Goal: Information Seeking & Learning: Learn about a topic

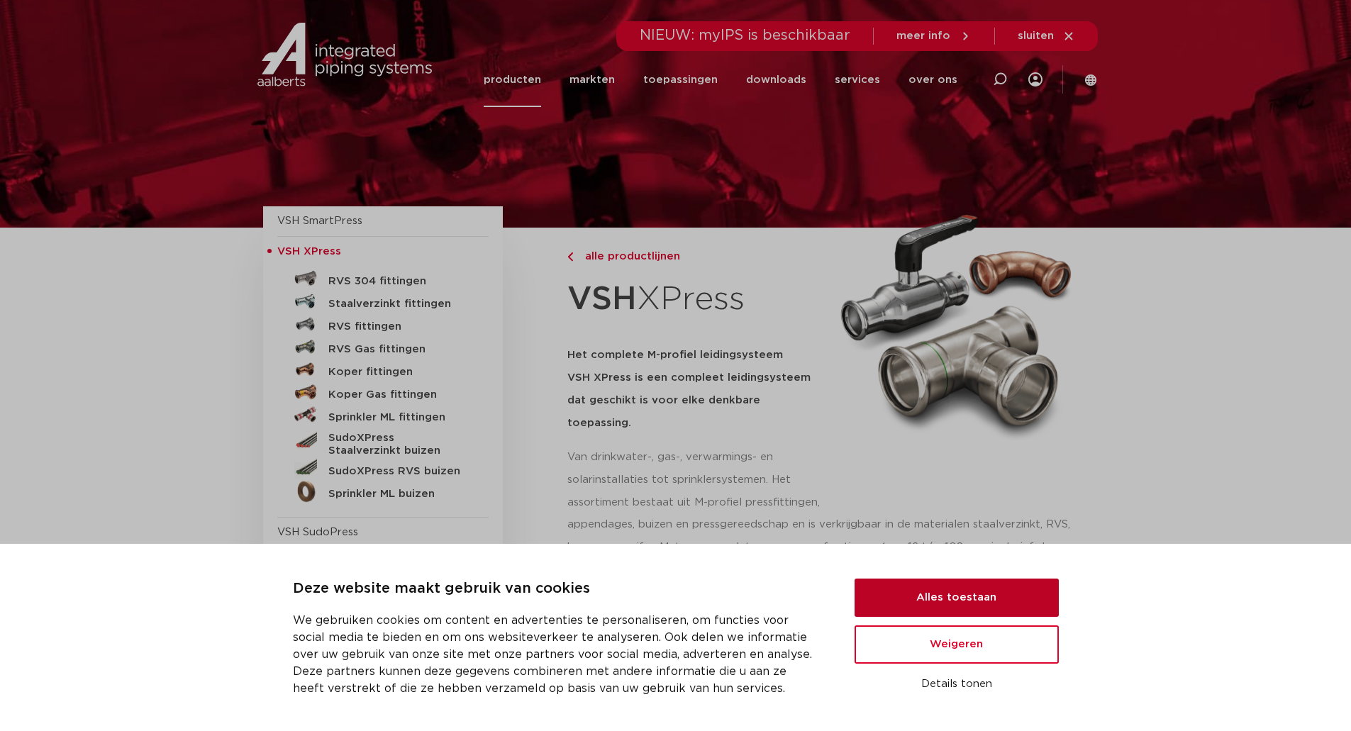
click at [946, 602] on button "Alles toestaan" at bounding box center [957, 598] width 204 height 38
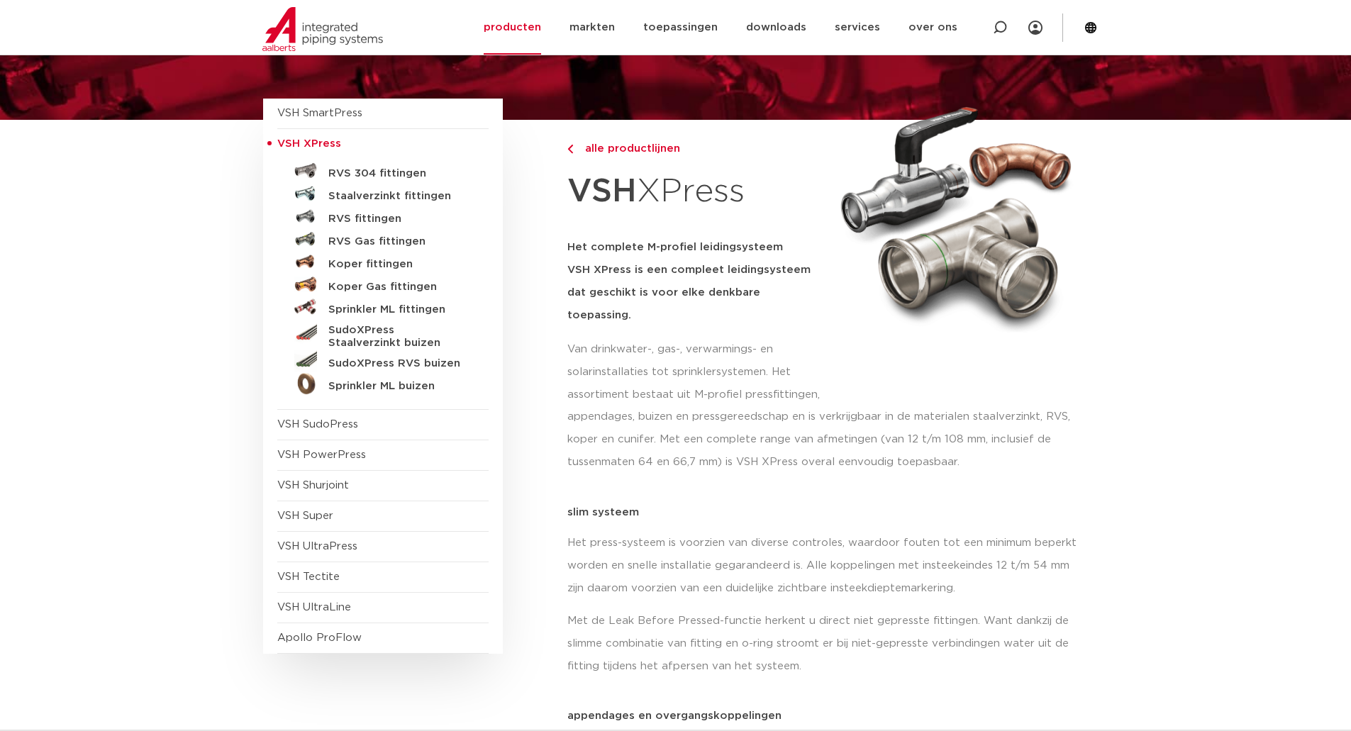
scroll to position [142, 0]
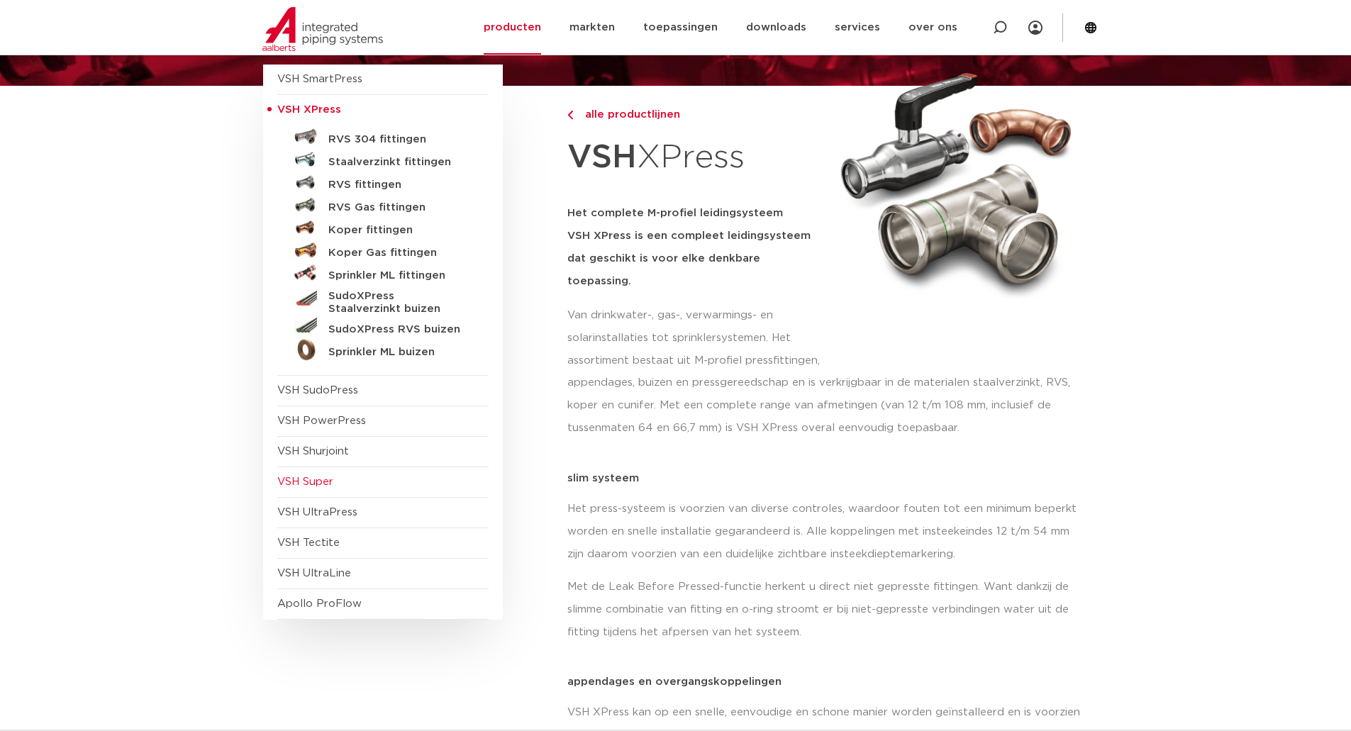
click at [297, 484] on span "VSH Super" at bounding box center [305, 482] width 56 height 11
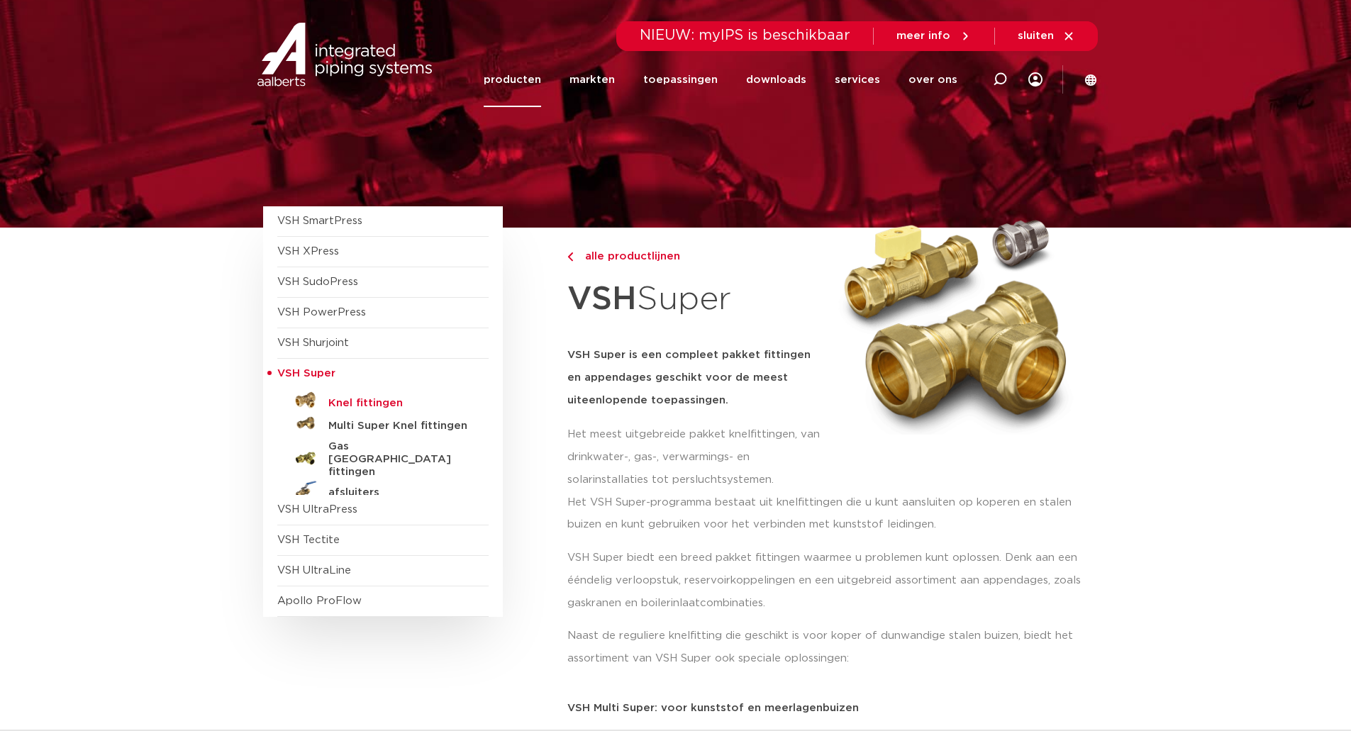
click at [386, 399] on h5 "Knel fittingen" at bounding box center [398, 403] width 140 height 13
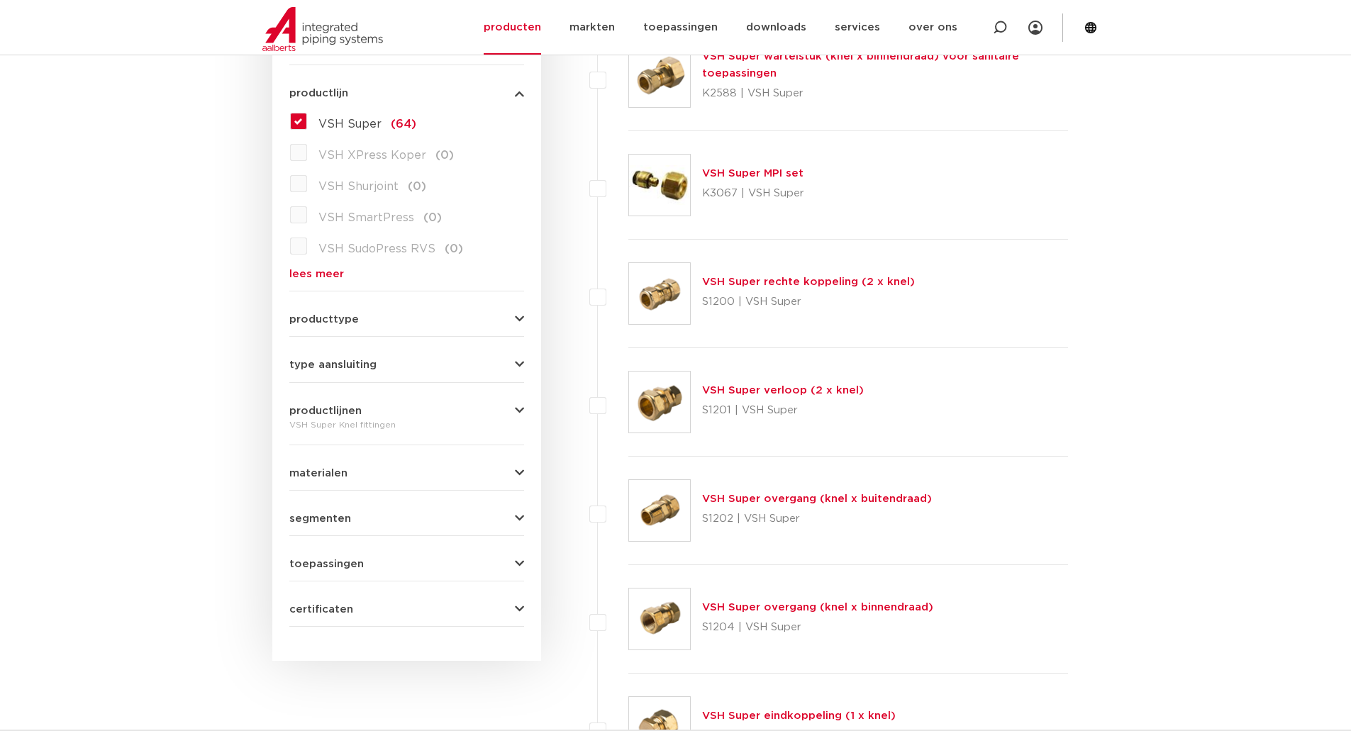
scroll to position [497, 0]
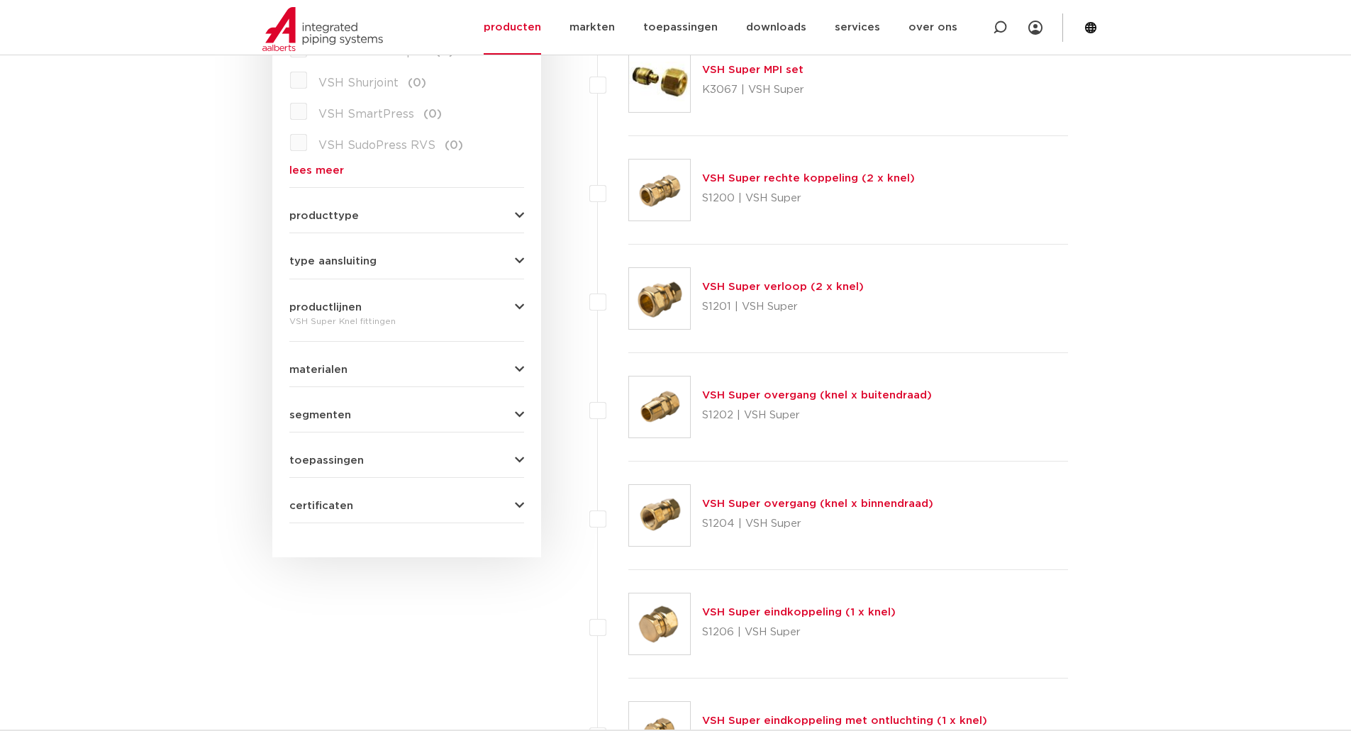
click at [801, 173] on link "VSH Super rechte koppeling (2 x knel)" at bounding box center [808, 178] width 213 height 11
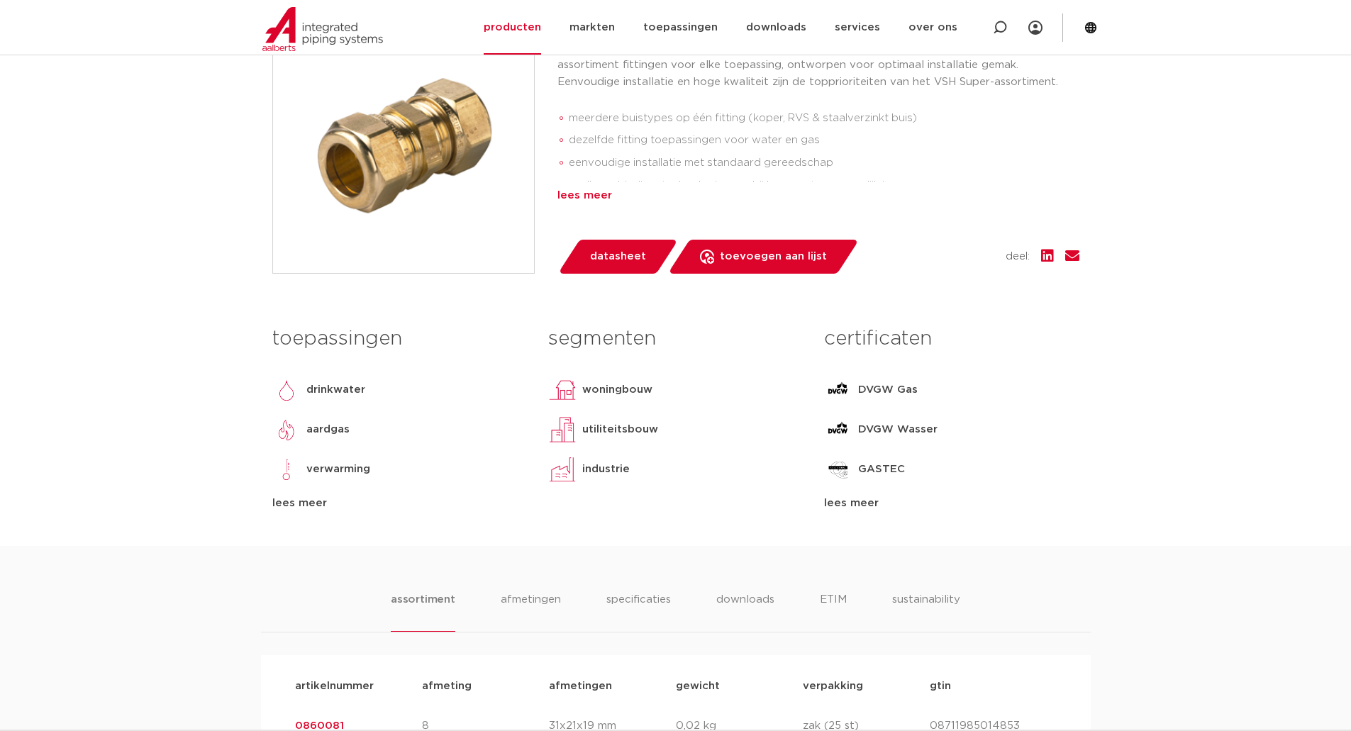
scroll to position [355, 0]
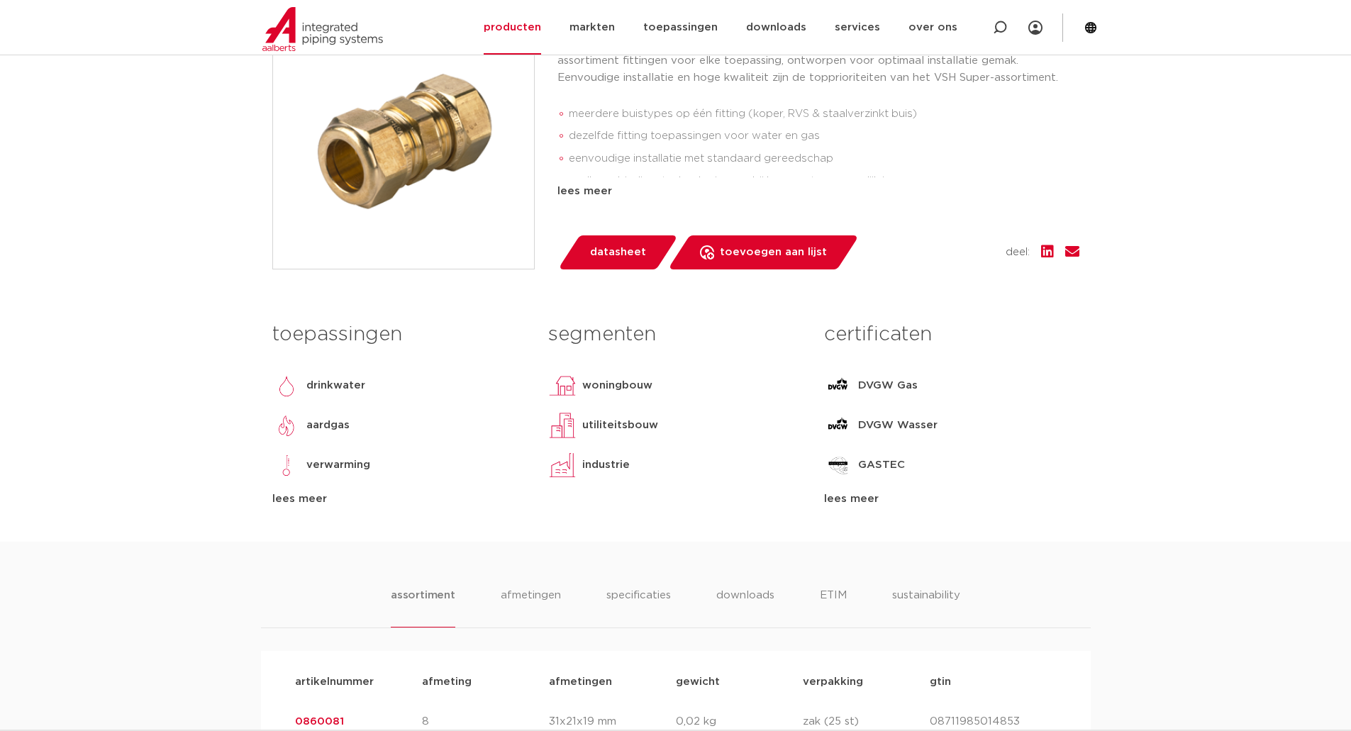
click at [626, 257] on span "datasheet" at bounding box center [618, 252] width 56 height 23
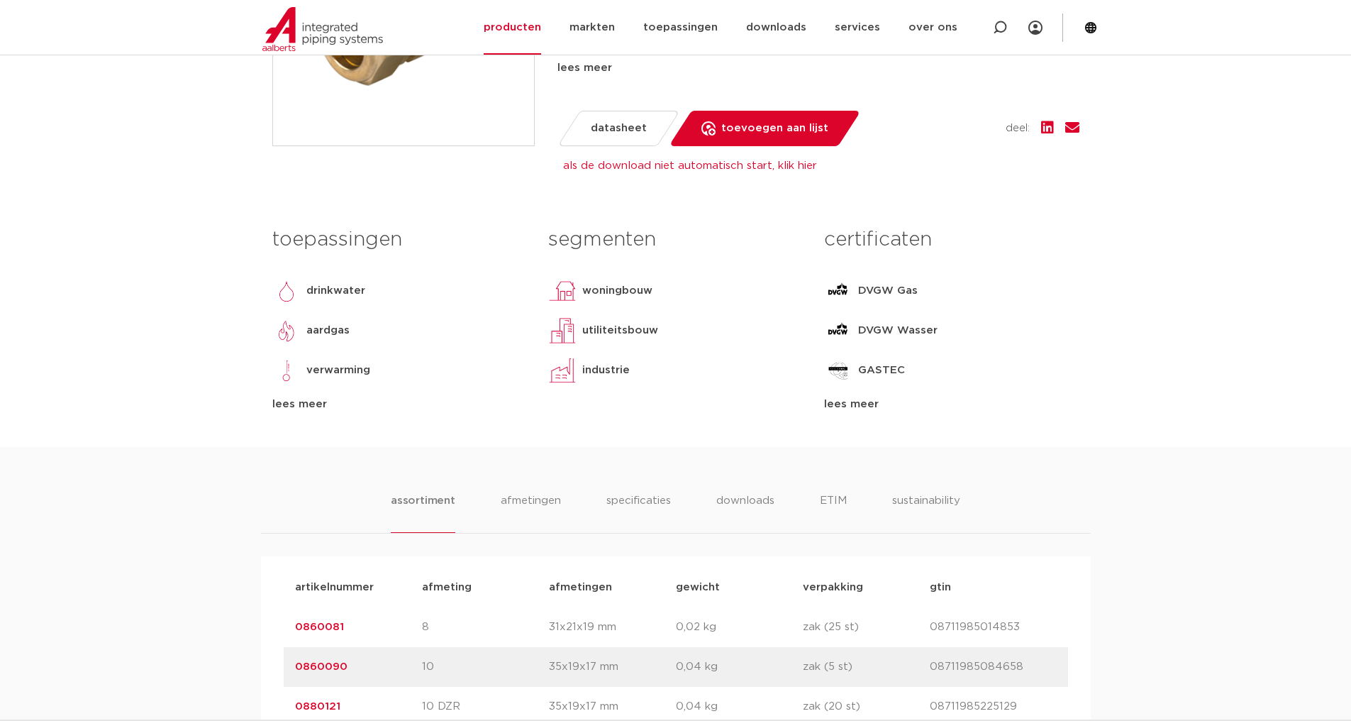
scroll to position [426, 0]
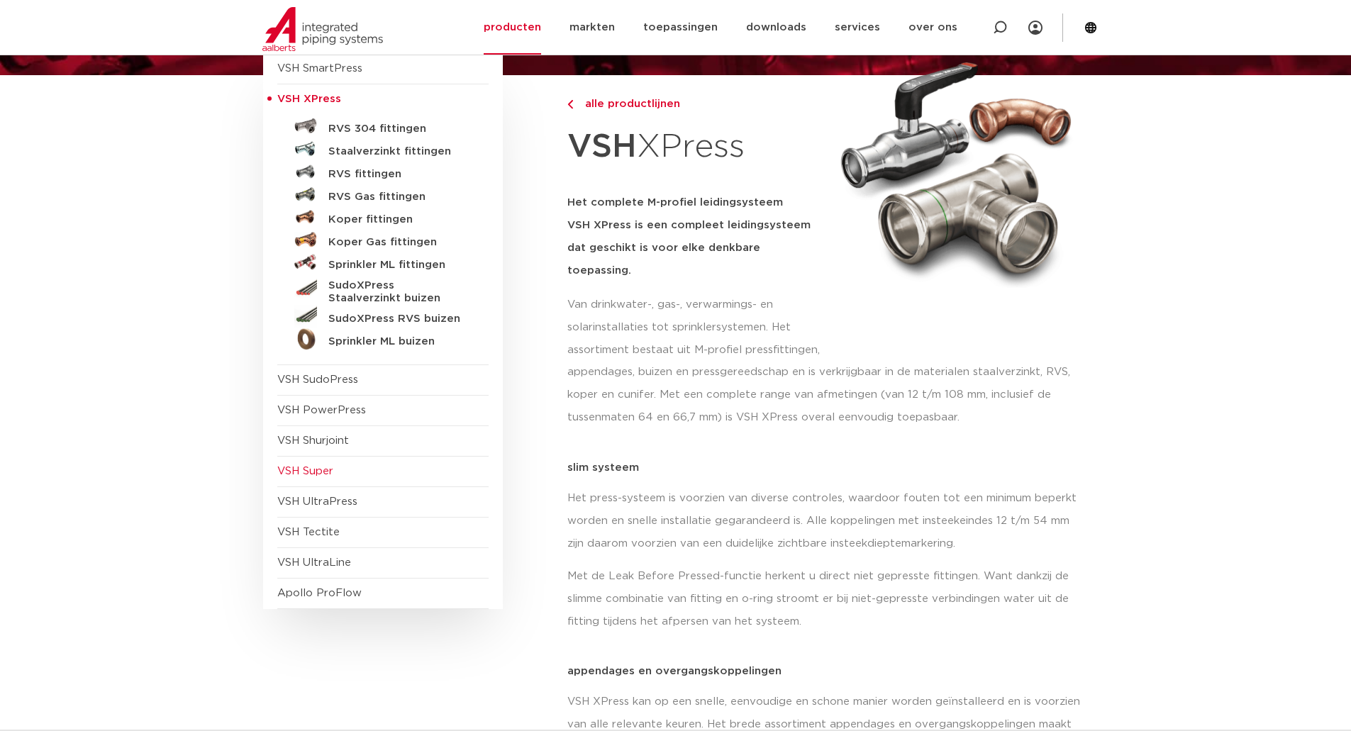
click at [330, 475] on span "VSH Super" at bounding box center [305, 471] width 56 height 11
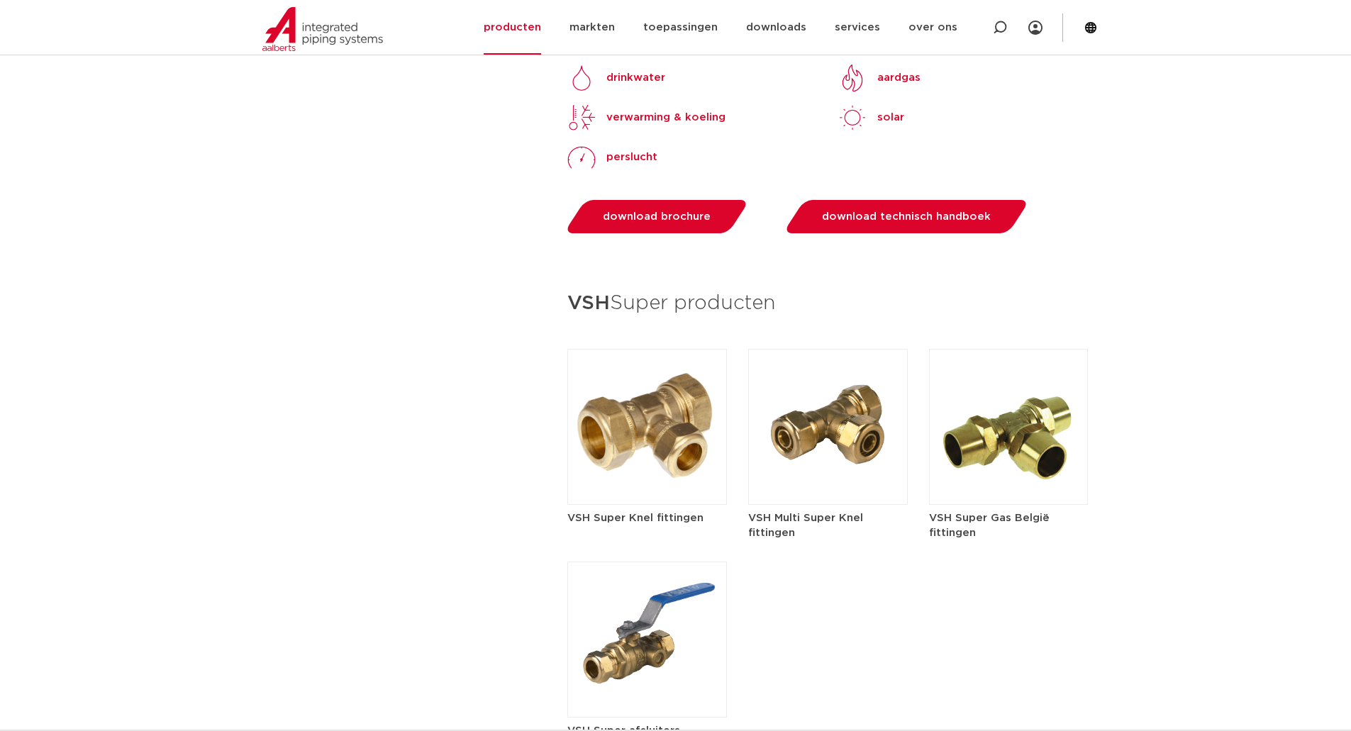
scroll to position [1774, 0]
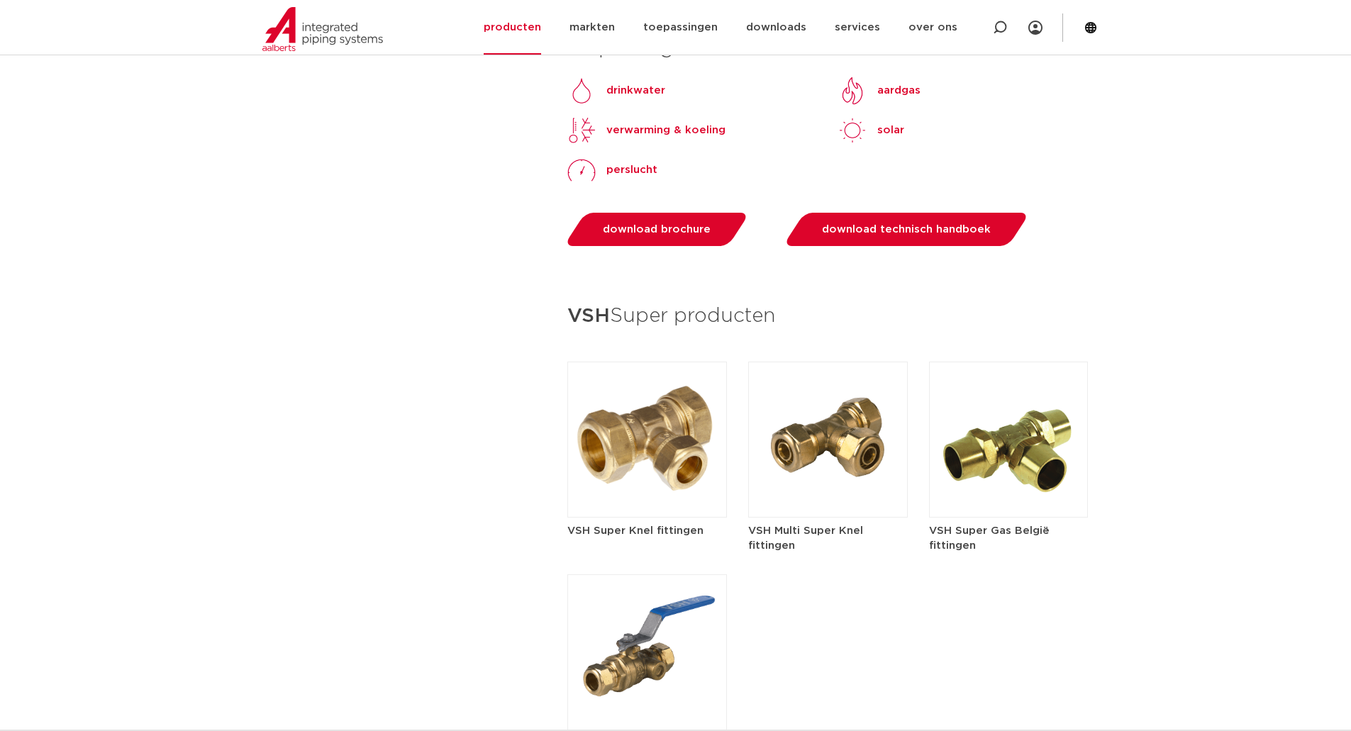
click at [897, 239] on link "download technisch handboek" at bounding box center [907, 229] width 248 height 33
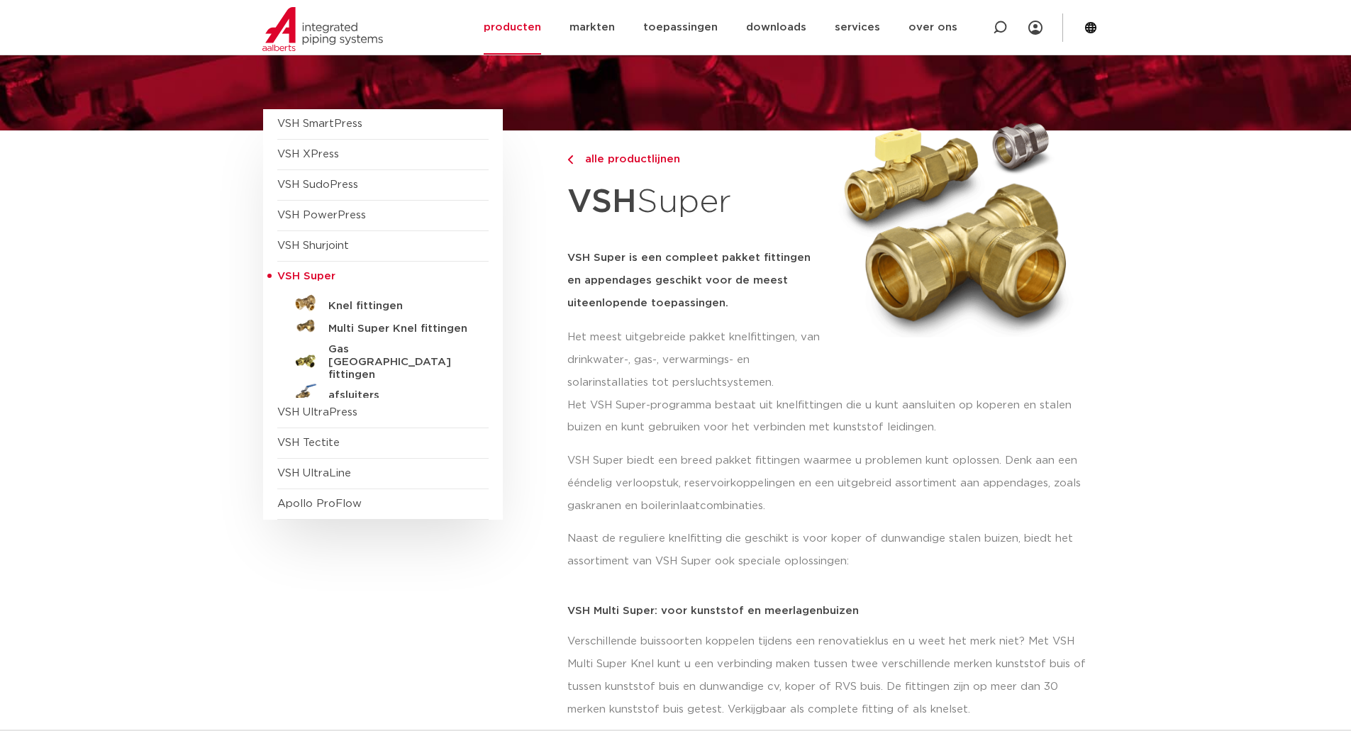
scroll to position [0, 0]
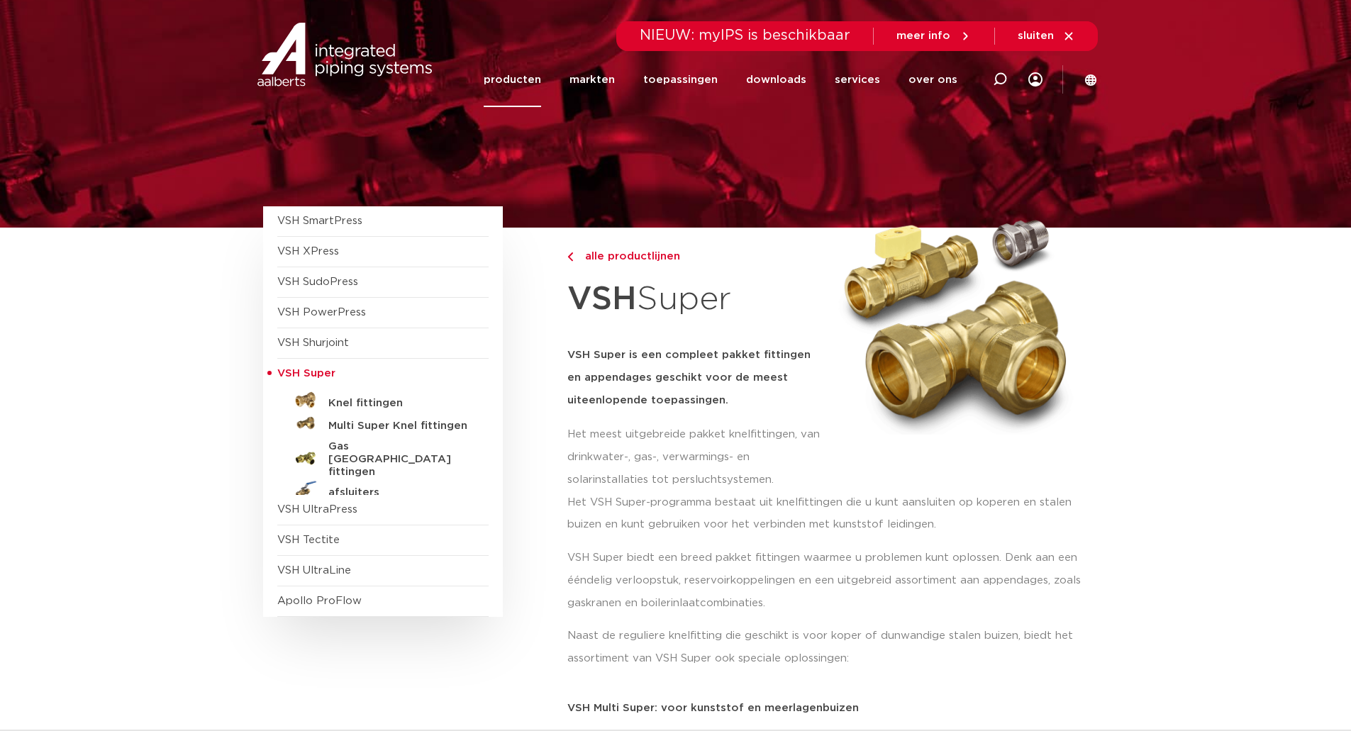
click at [1068, 35] on icon at bounding box center [1069, 36] width 8 height 8
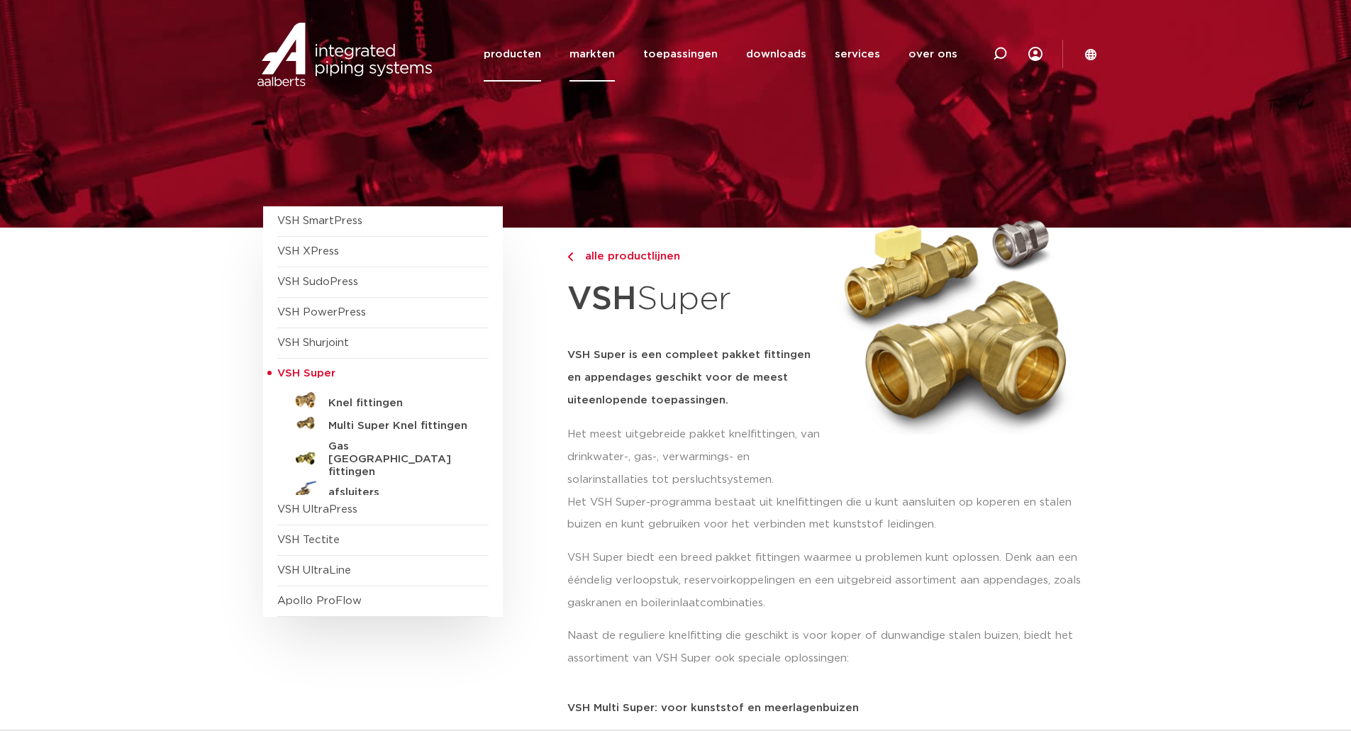
click at [615, 54] on link "markten" at bounding box center [592, 54] width 45 height 55
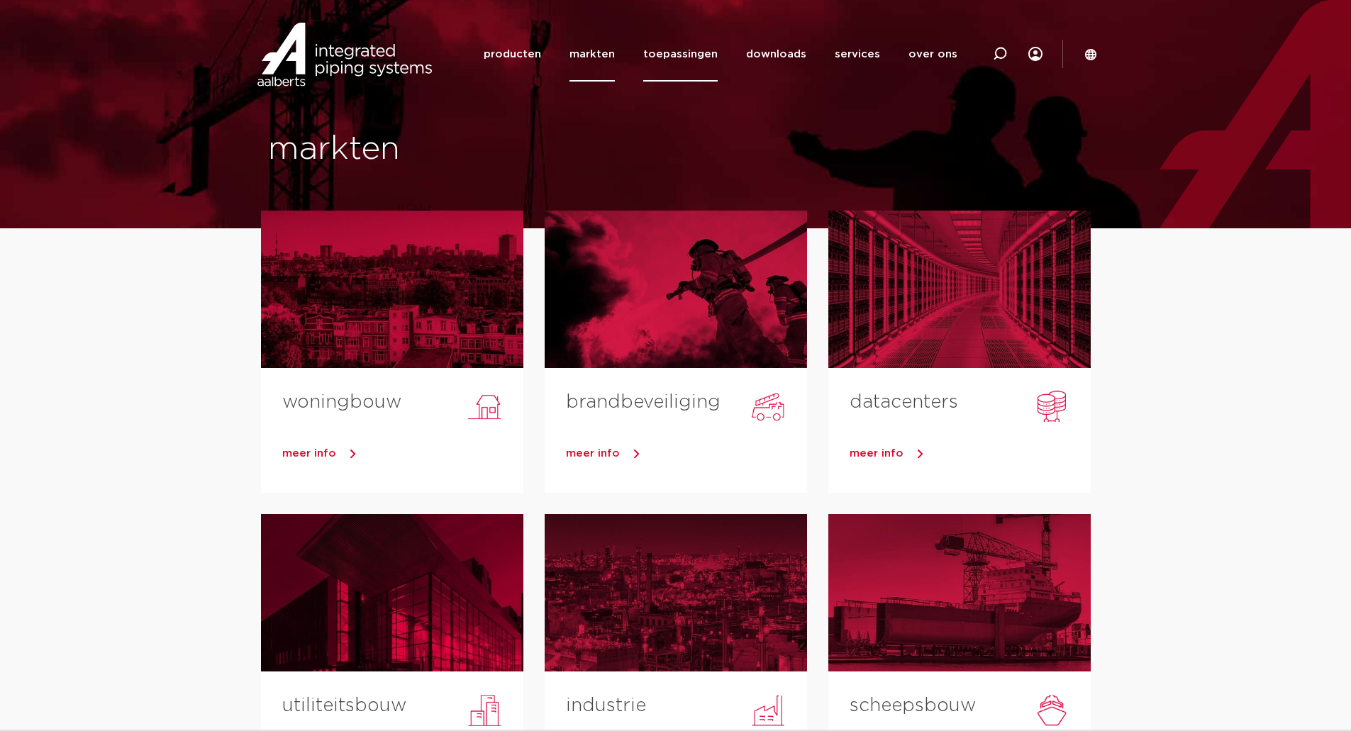
click at [688, 48] on link "toepassingen" at bounding box center [680, 54] width 74 height 55
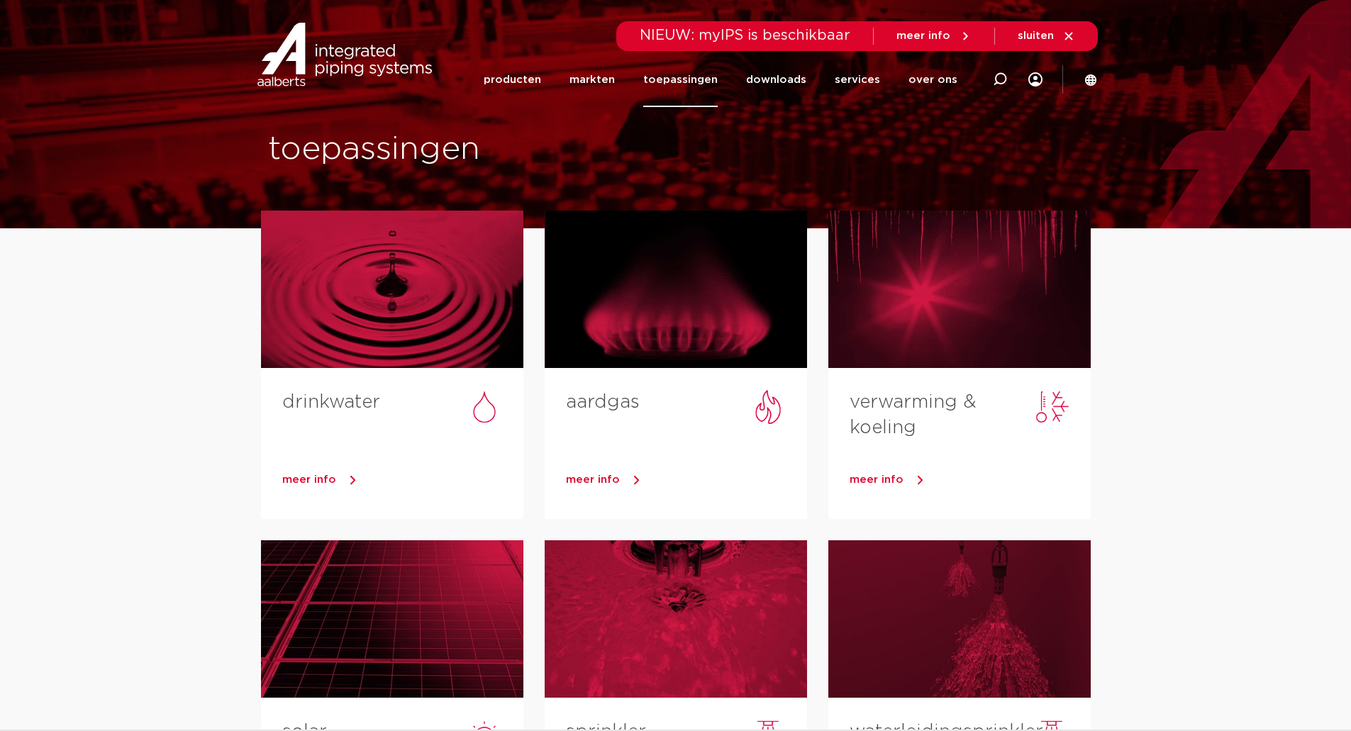
click at [518, 70] on link "producten" at bounding box center [512, 79] width 57 height 55
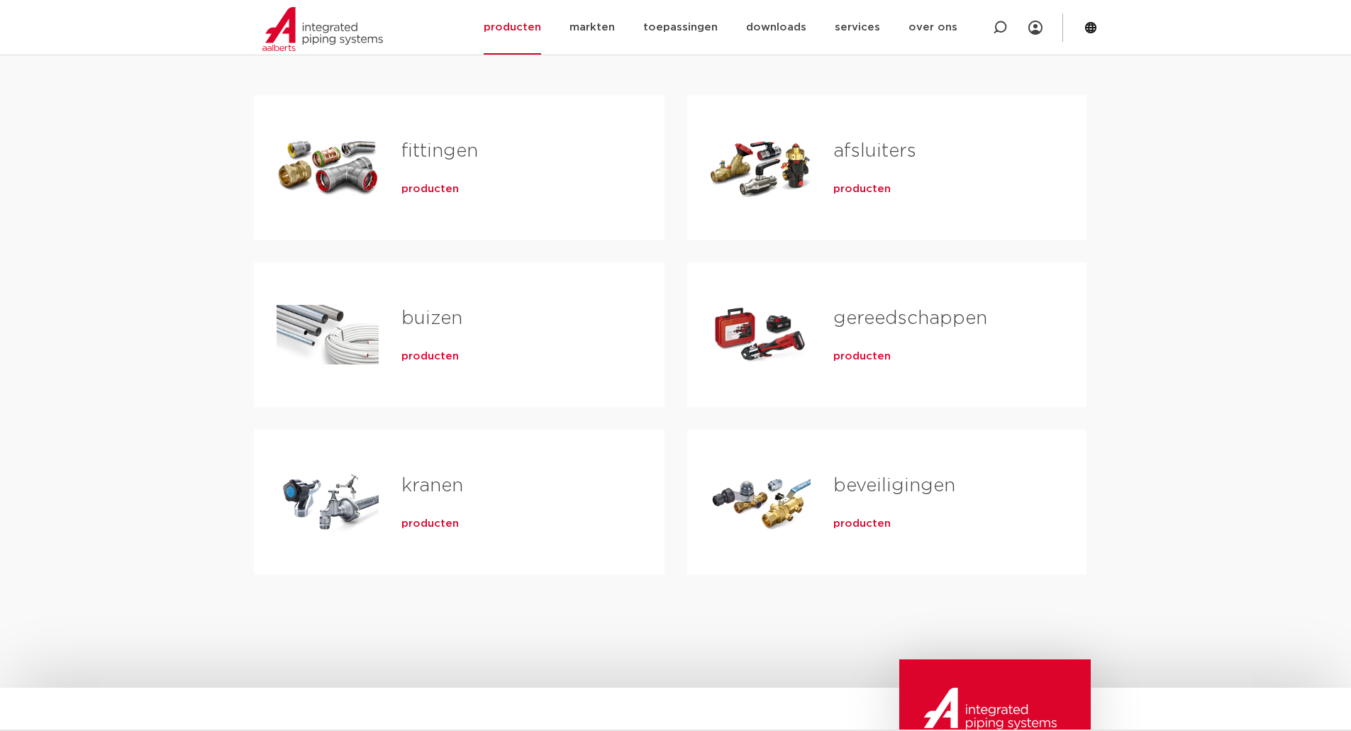
scroll to position [284, 0]
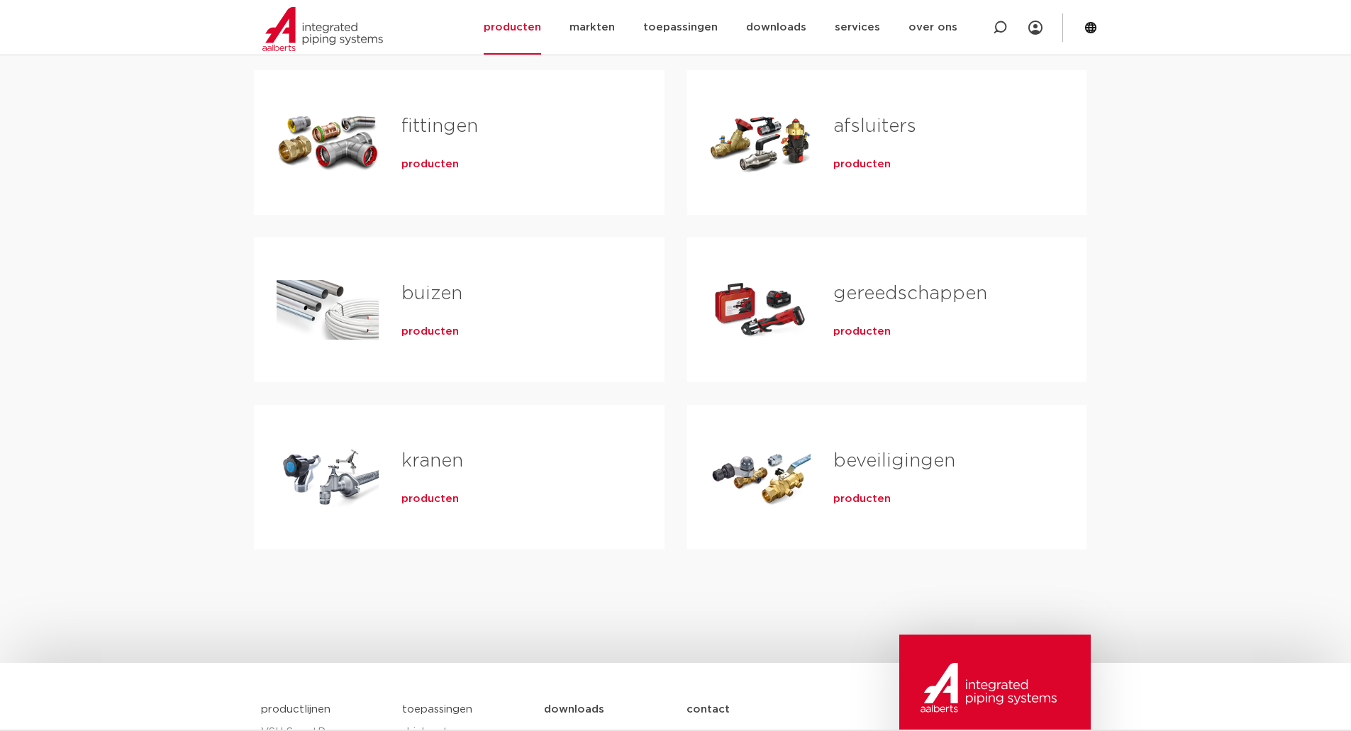
click at [878, 290] on link "gereedschappen" at bounding box center [911, 293] width 154 height 18
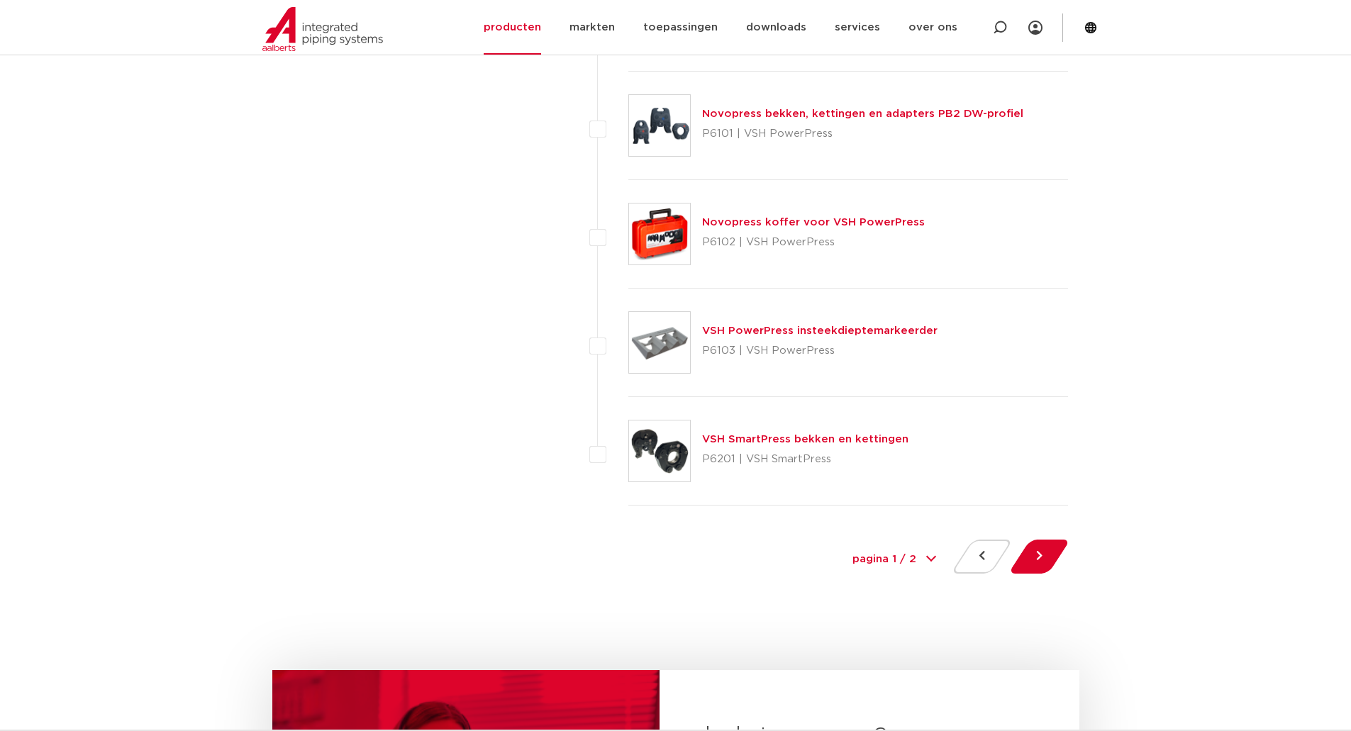
scroll to position [6385, 0]
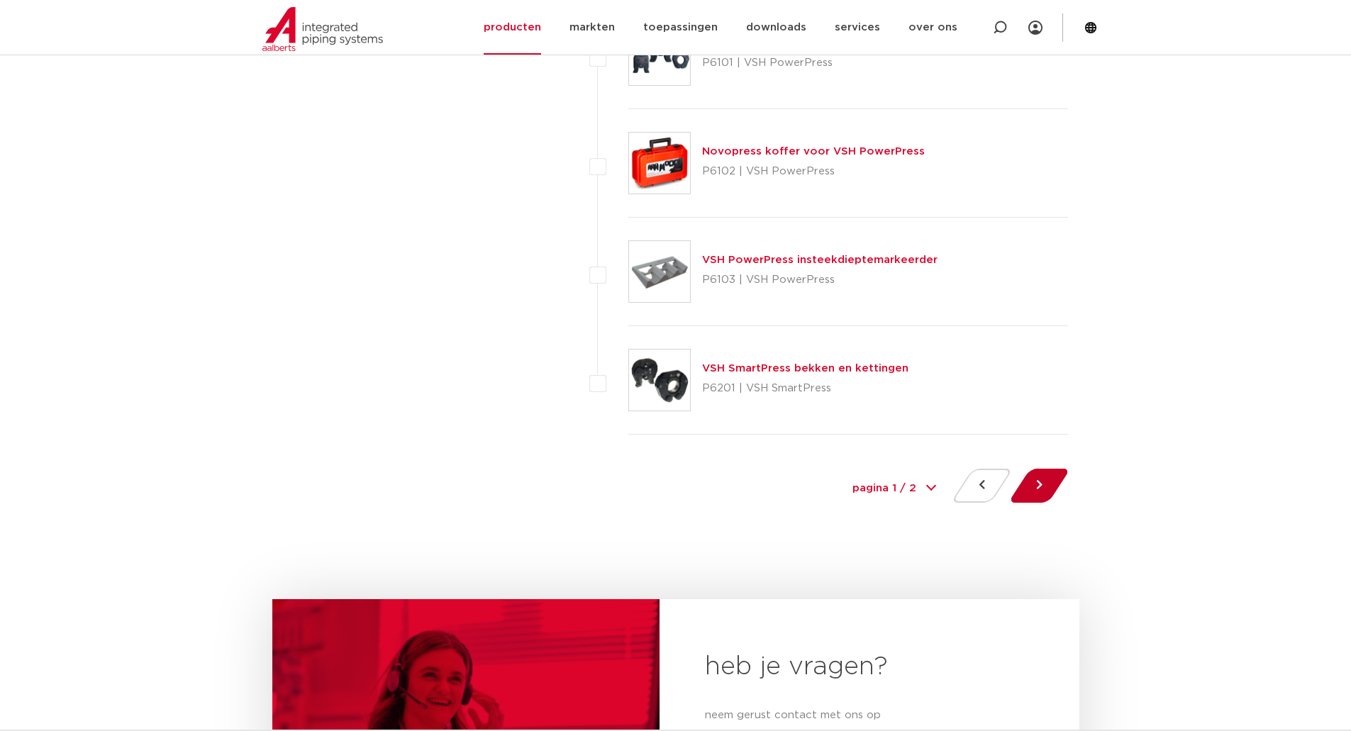
click at [1041, 496] on button at bounding box center [1039, 486] width 40 height 34
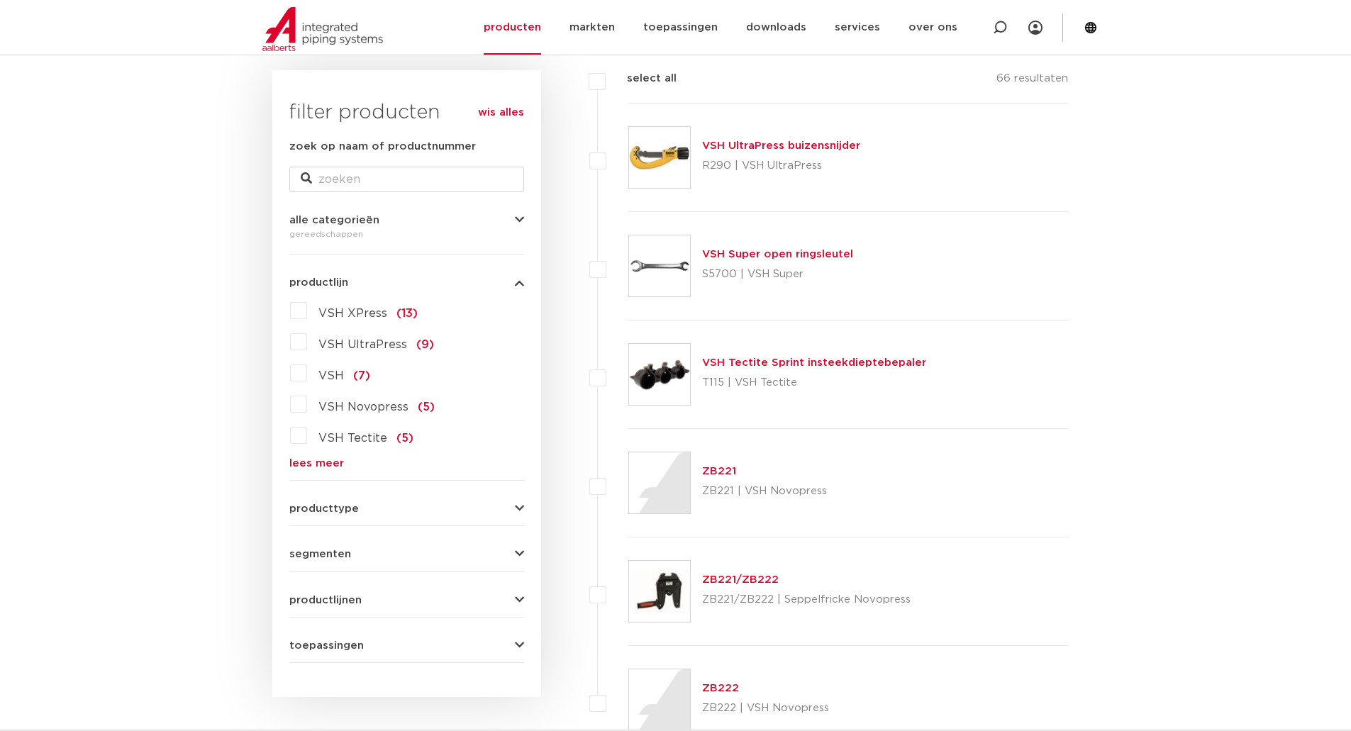
scroll to position [213, 0]
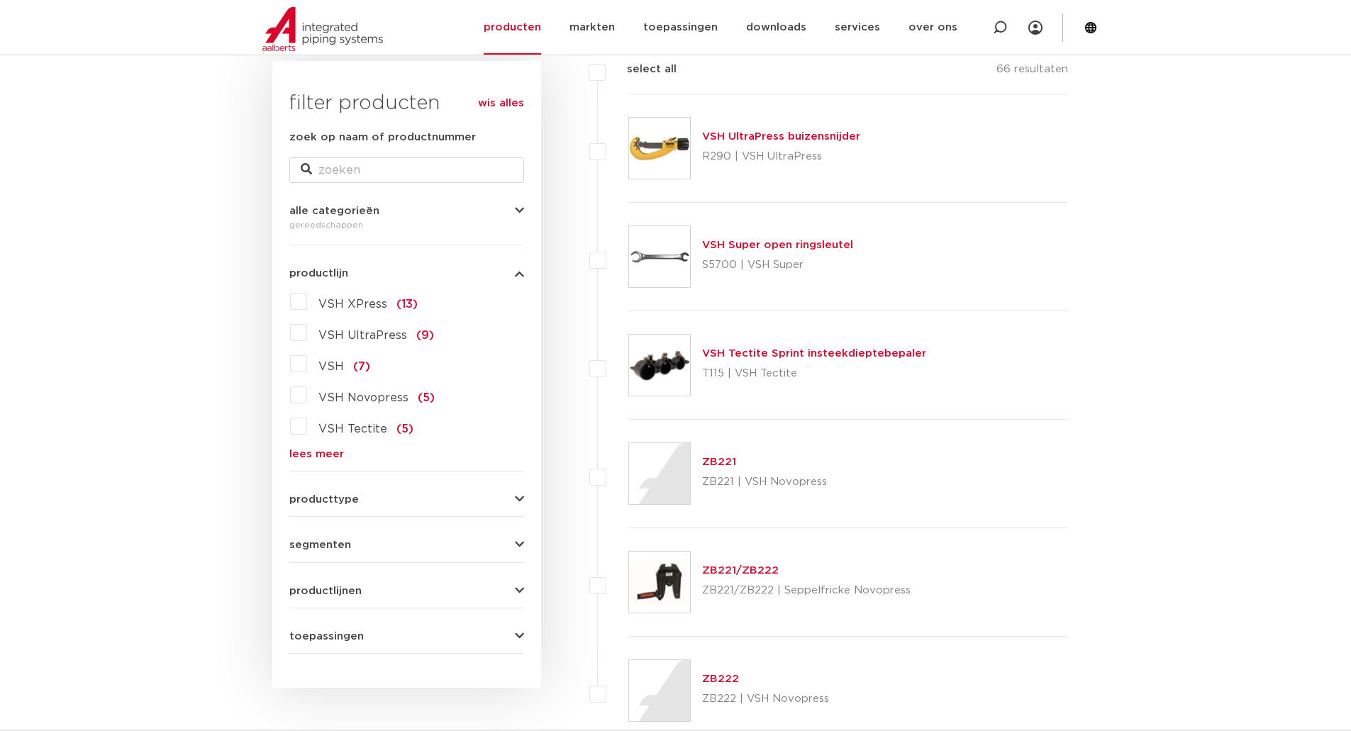
click at [780, 243] on link "VSH Super open ringsleutel" at bounding box center [777, 245] width 151 height 11
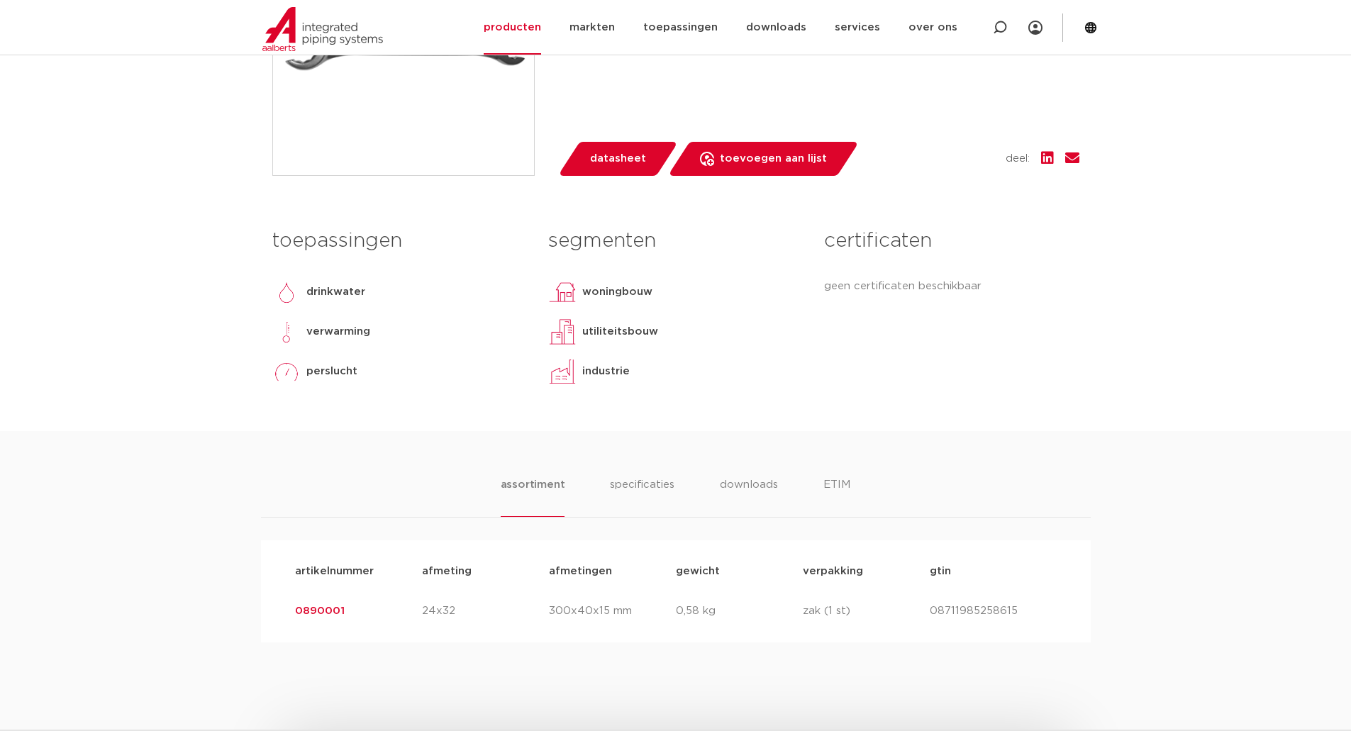
scroll to position [497, 0]
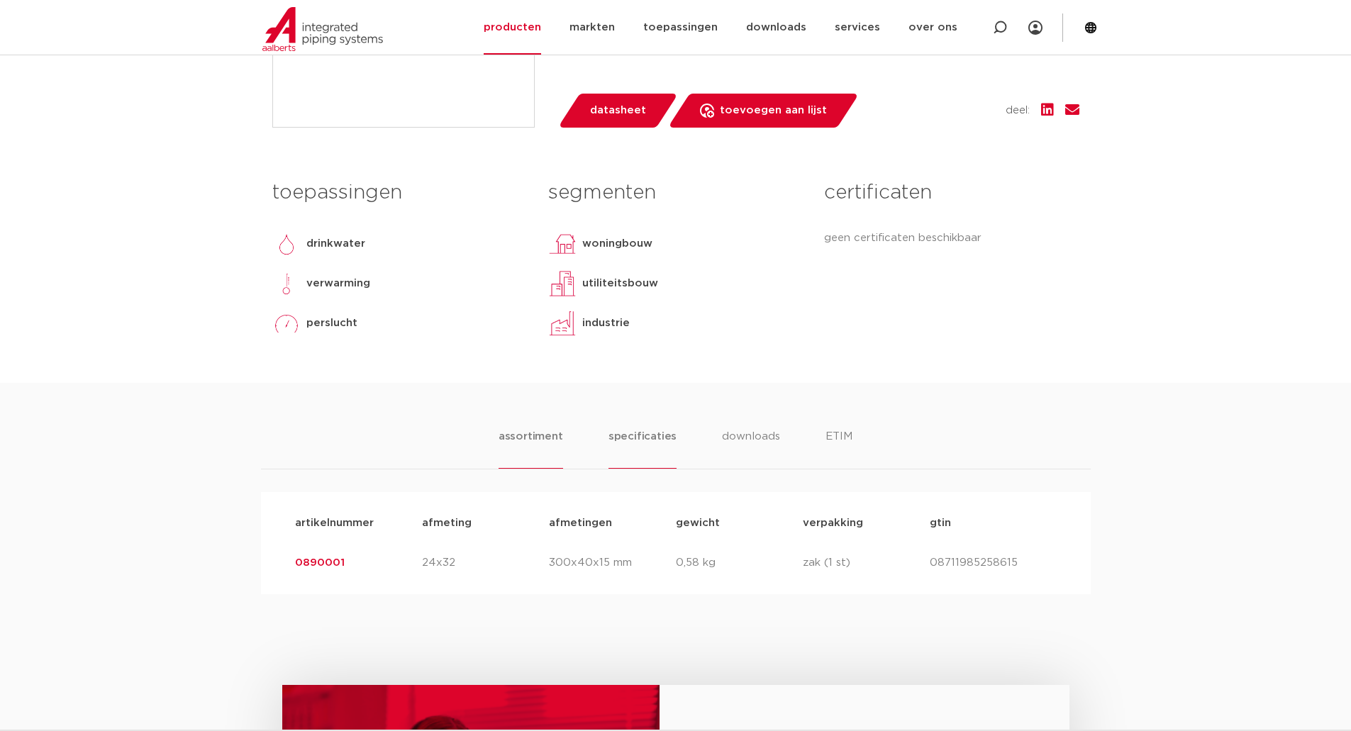
click at [636, 440] on li "specificaties" at bounding box center [643, 449] width 68 height 40
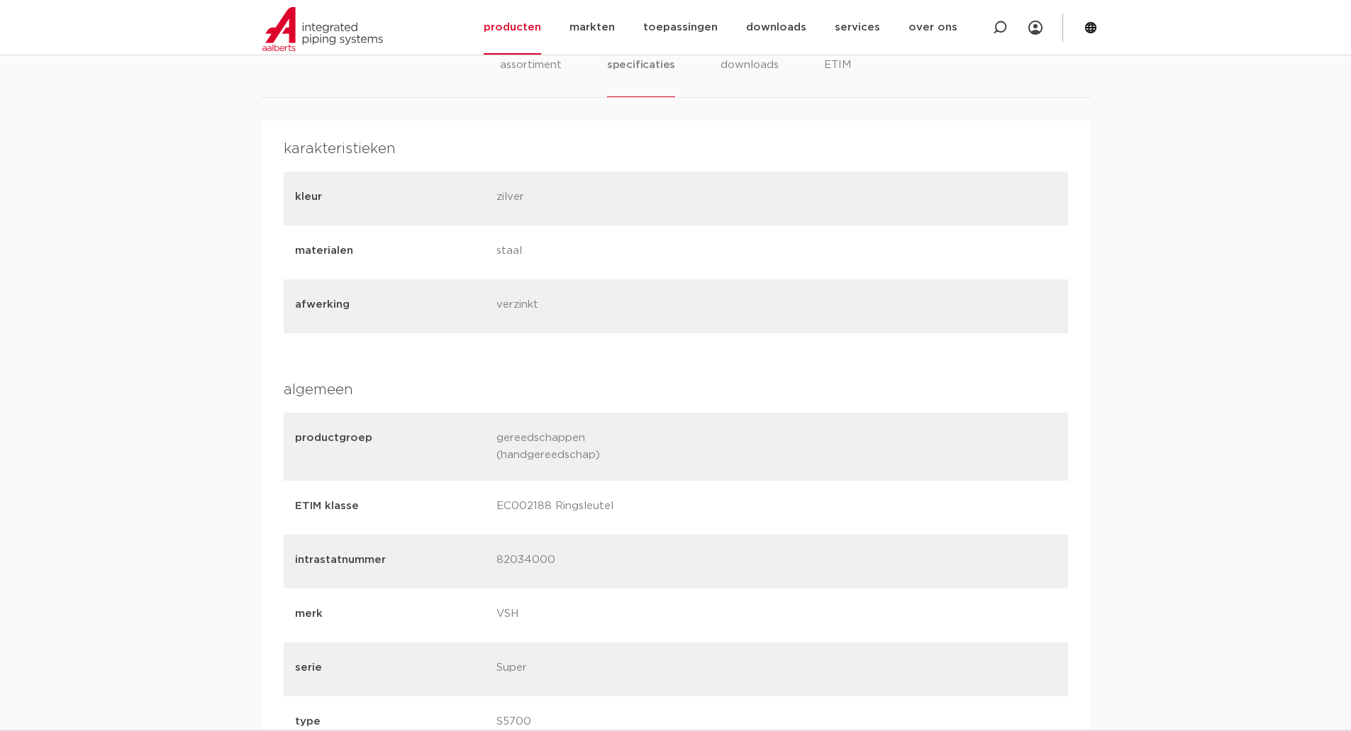
scroll to position [568, 0]
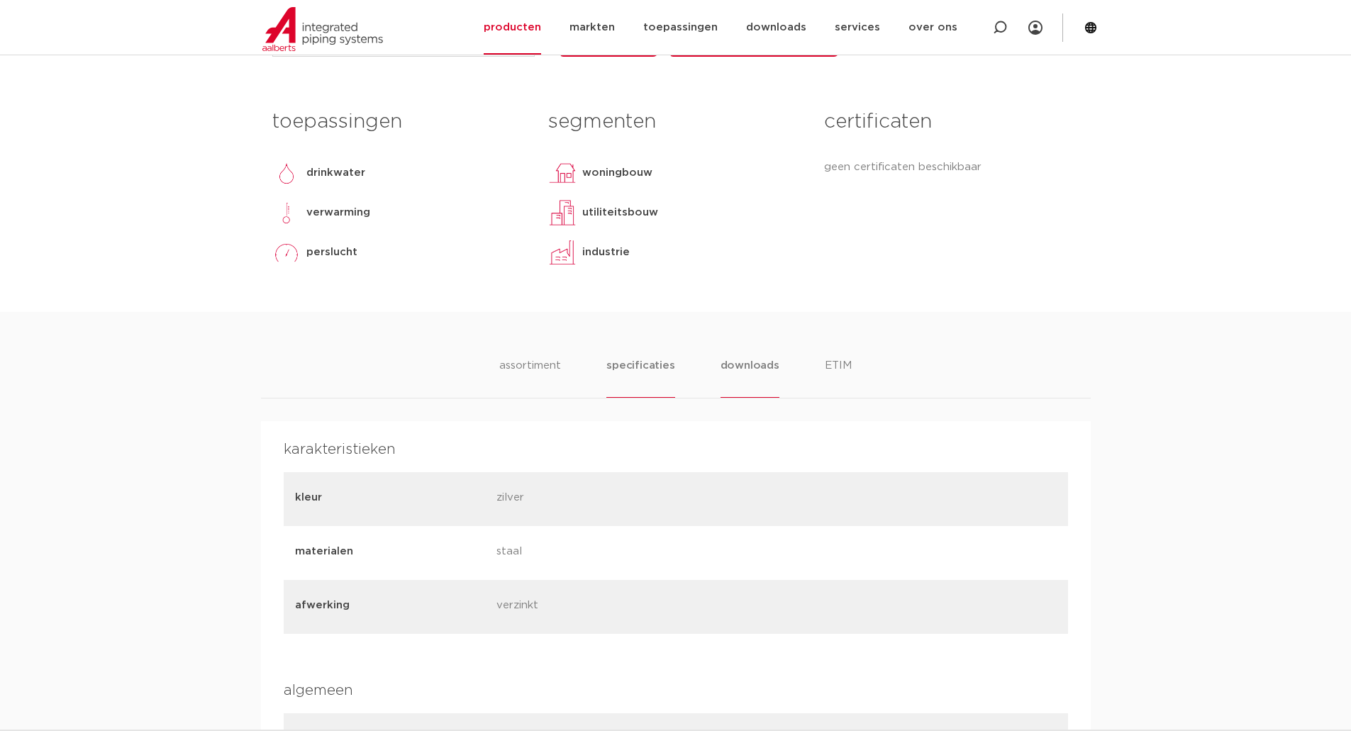
click at [764, 362] on li "downloads" at bounding box center [750, 378] width 59 height 40
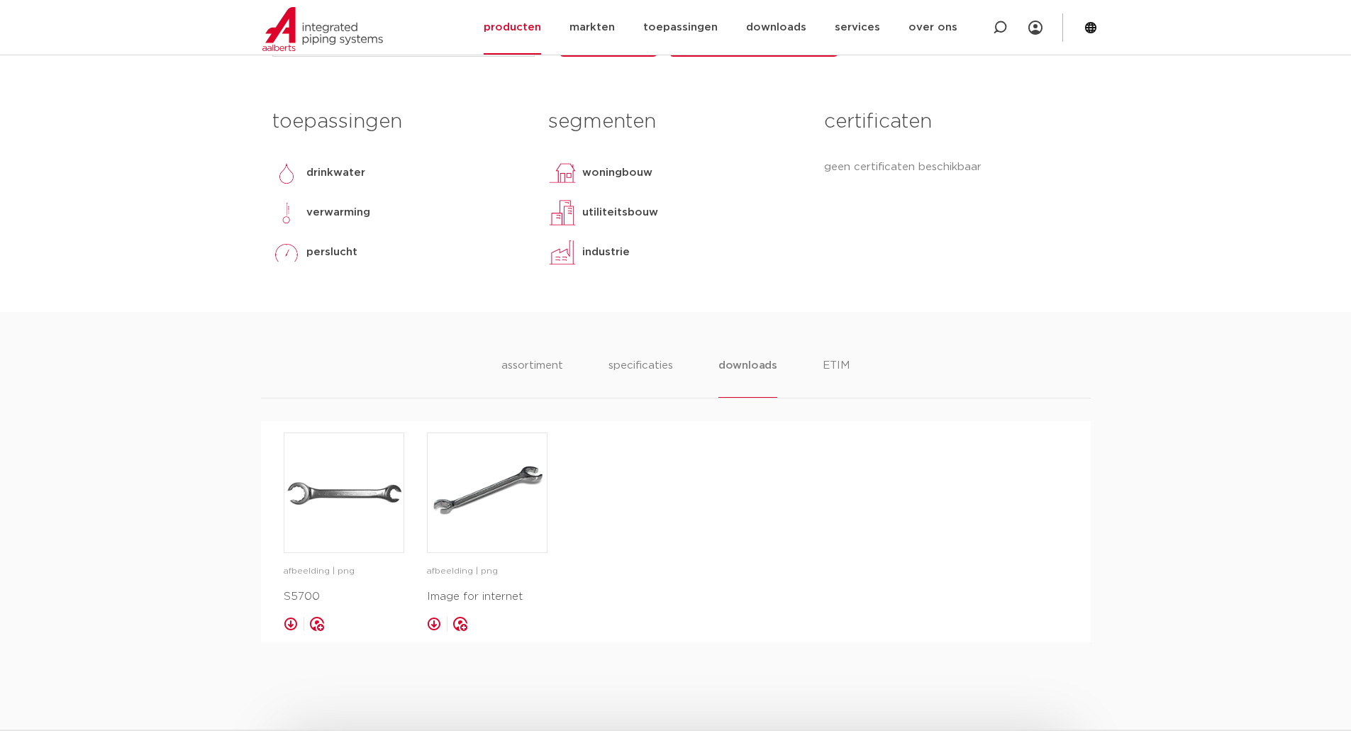
click at [853, 360] on div "assortiment specificaties downloads ETIM" at bounding box center [676, 378] width 830 height 41
click at [841, 362] on li "ETIM" at bounding box center [837, 378] width 26 height 40
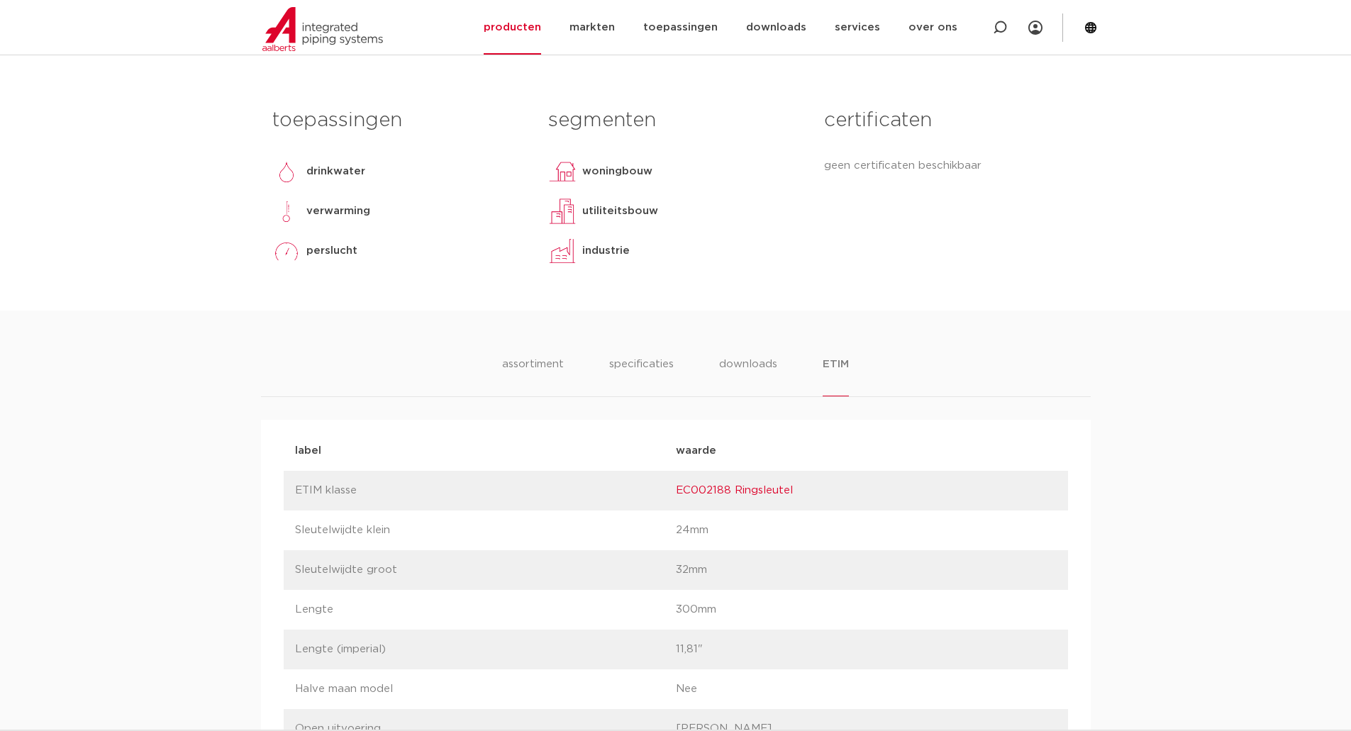
scroll to position [355, 0]
